Goal: Transaction & Acquisition: Purchase product/service

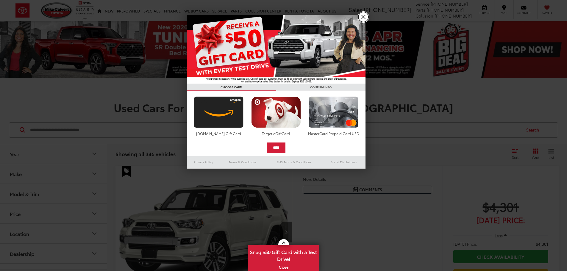
click at [363, 18] on link "X" at bounding box center [363, 17] width 10 height 10
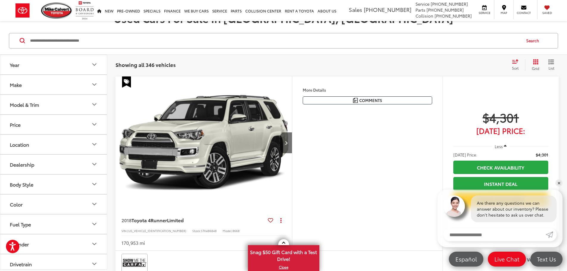
click at [91, 63] on icon "Year" at bounding box center [94, 64] width 7 height 7
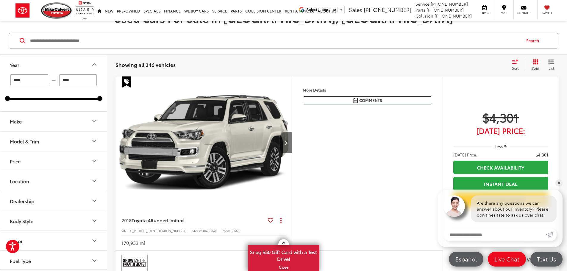
click at [40, 78] on input "****" at bounding box center [29, 80] width 38 height 12
click at [39, 78] on input "****" at bounding box center [29, 80] width 38 height 12
type input "****"
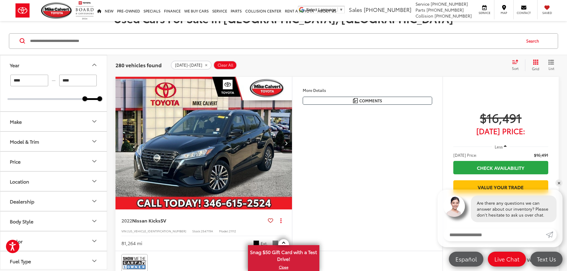
click at [516, 65] on div "Sort" at bounding box center [517, 65] width 16 height 12
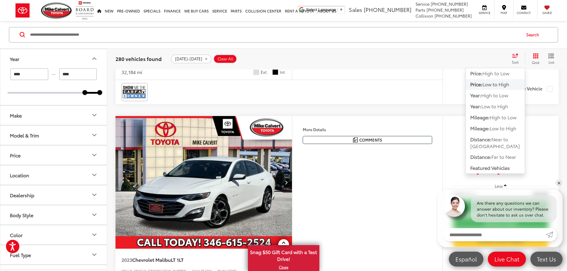
scroll to position [654, 0]
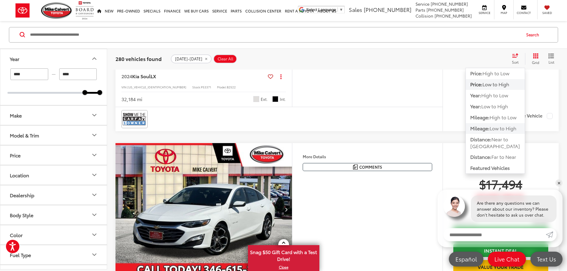
click at [491, 130] on span "Low to High" at bounding box center [502, 128] width 27 height 7
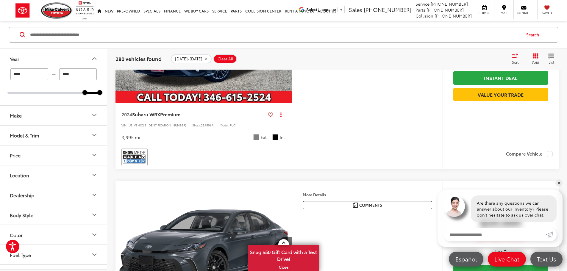
scroll to position [601, 0]
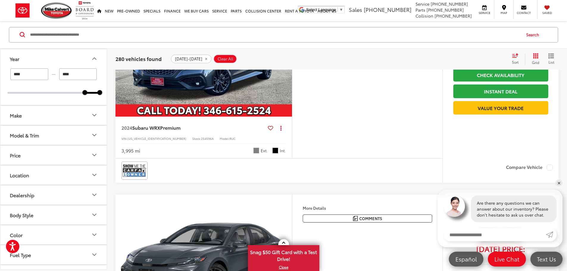
click at [252, 117] on img "2024 Subaru WRX Premium 0" at bounding box center [203, 50] width 177 height 133
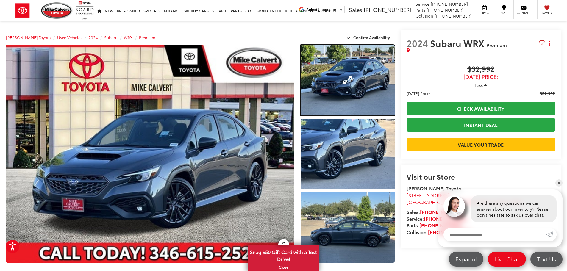
click at [350, 82] on link "Expand Photo 1" at bounding box center [347, 80] width 94 height 70
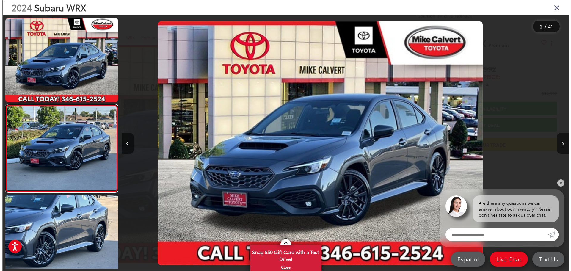
scroll to position [23, 0]
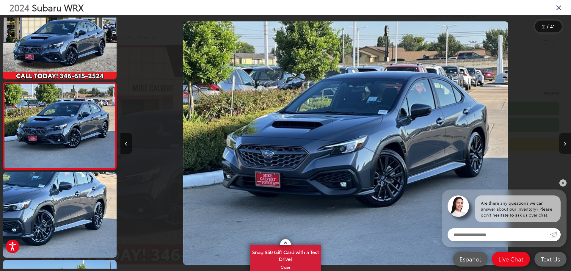
click at [566, 143] on button "Next image" at bounding box center [565, 143] width 12 height 21
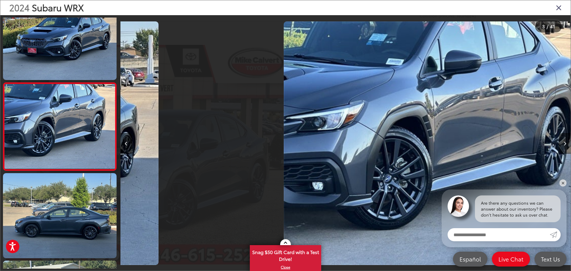
scroll to position [111, 0]
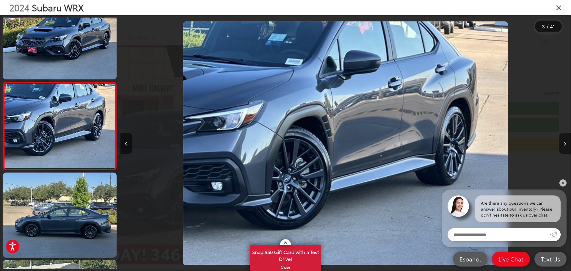
click at [566, 143] on button "Next image" at bounding box center [565, 143] width 12 height 21
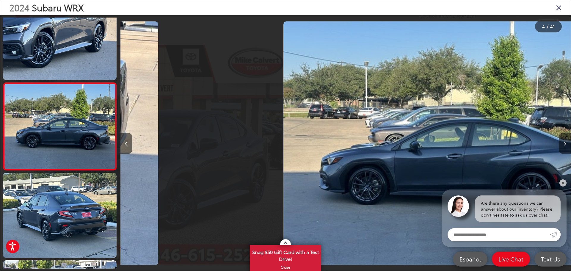
scroll to position [199, 0]
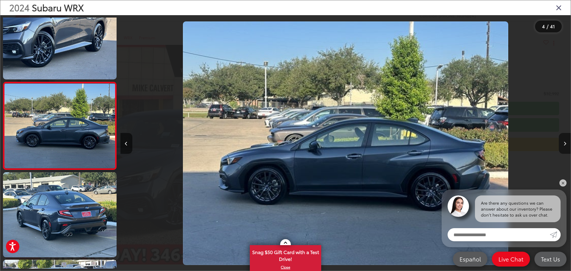
click at [566, 143] on button "Next image" at bounding box center [565, 143] width 12 height 21
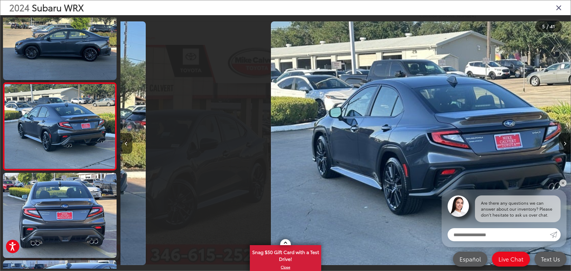
scroll to position [286, 0]
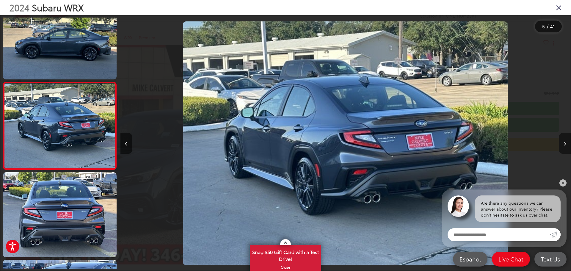
click at [566, 143] on button "Next image" at bounding box center [565, 143] width 12 height 21
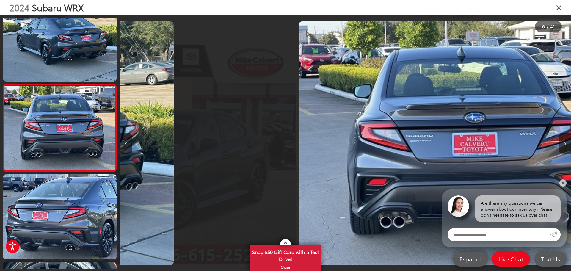
scroll to position [374, 0]
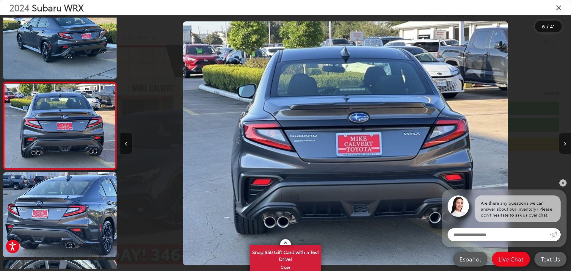
click at [566, 143] on button "Next image" at bounding box center [565, 143] width 12 height 21
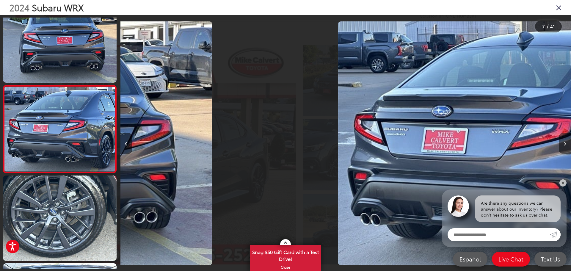
scroll to position [461, 0]
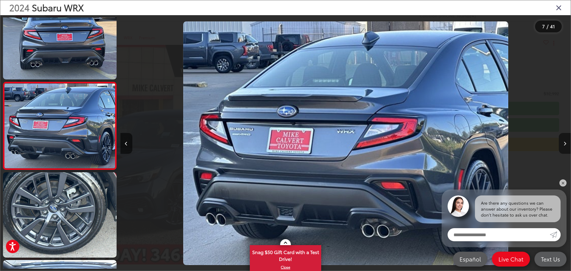
click at [566, 143] on button "Next image" at bounding box center [565, 143] width 12 height 21
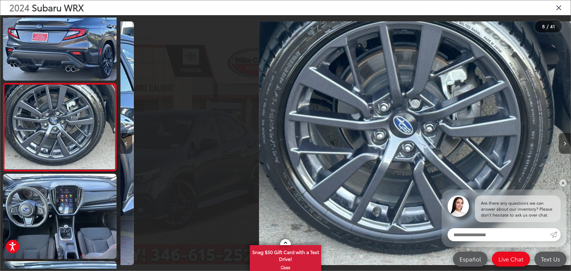
scroll to position [549, 0]
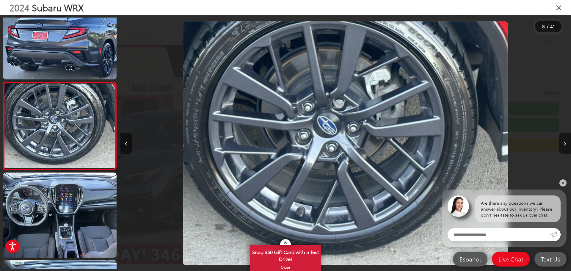
click at [566, 143] on button "Next image" at bounding box center [565, 143] width 12 height 21
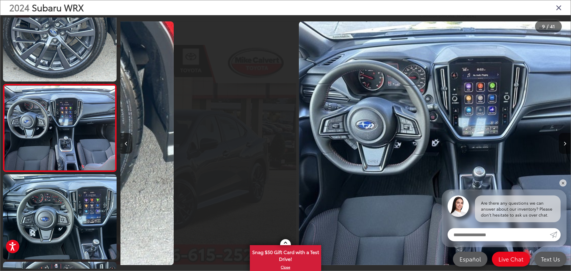
scroll to position [636, 0]
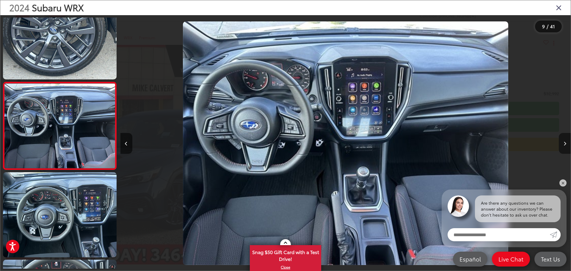
click at [566, 143] on button "Next image" at bounding box center [565, 143] width 12 height 21
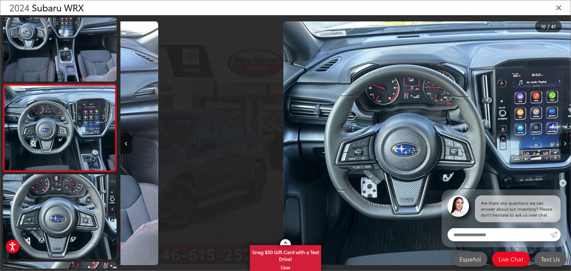
scroll to position [0, 0]
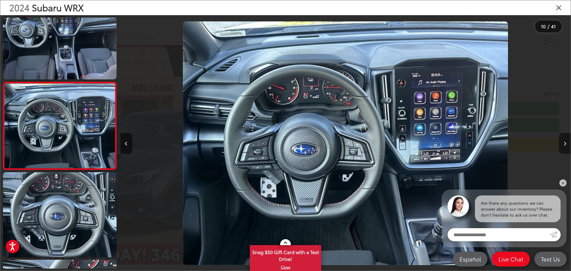
click at [566, 143] on button "Next image" at bounding box center [565, 143] width 12 height 21
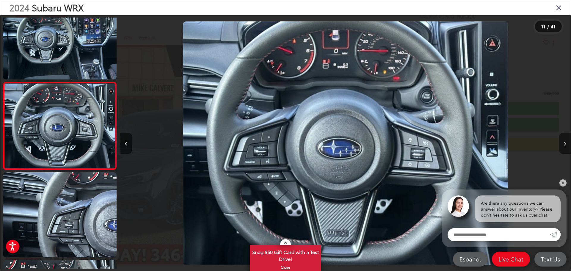
click at [566, 143] on button "Next image" at bounding box center [565, 143] width 12 height 21
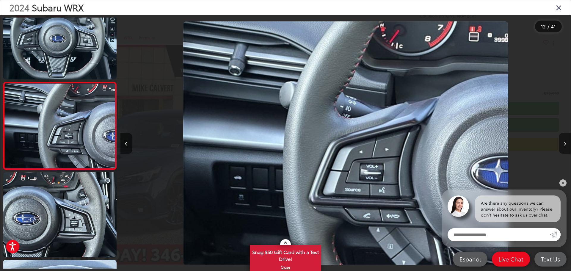
click at [566, 143] on button "Next image" at bounding box center [565, 143] width 12 height 21
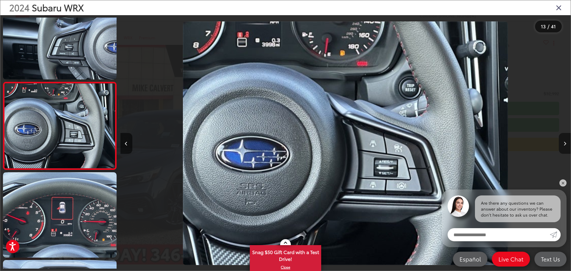
click at [566, 143] on button "Next image" at bounding box center [565, 143] width 12 height 21
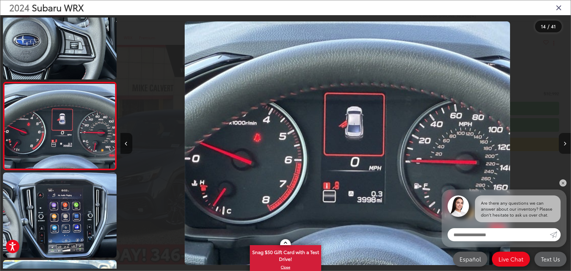
click at [566, 143] on button "Next image" at bounding box center [565, 143] width 12 height 21
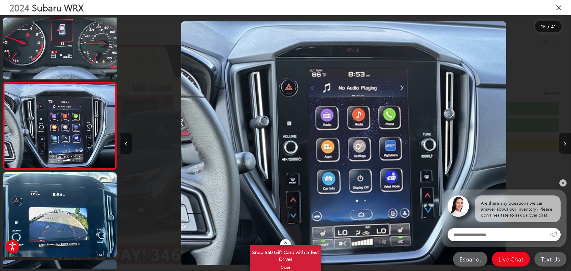
click at [566, 143] on button "Next image" at bounding box center [565, 143] width 12 height 21
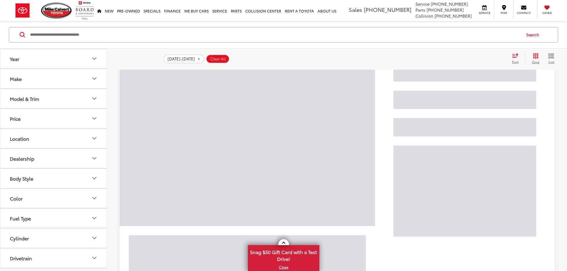
scroll to position [652, 0]
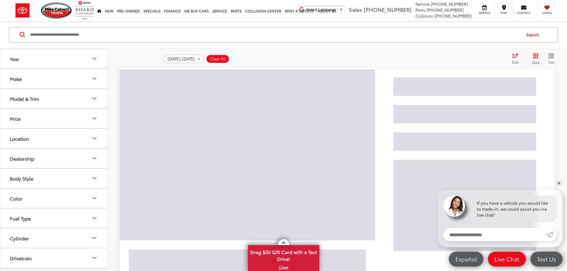
scroll to position [95, 0]
